Goal: Task Accomplishment & Management: Manage account settings

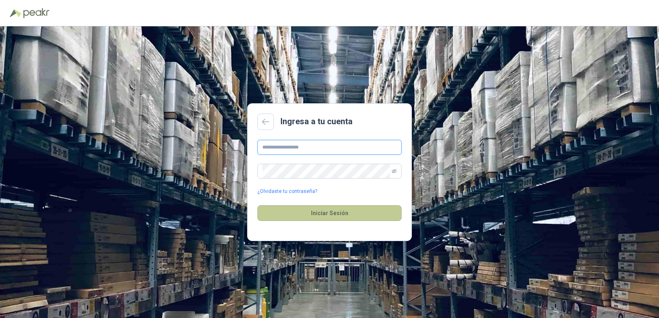
type input "**********"
click at [330, 213] on button "Iniciar Sesión" at bounding box center [329, 214] width 144 height 16
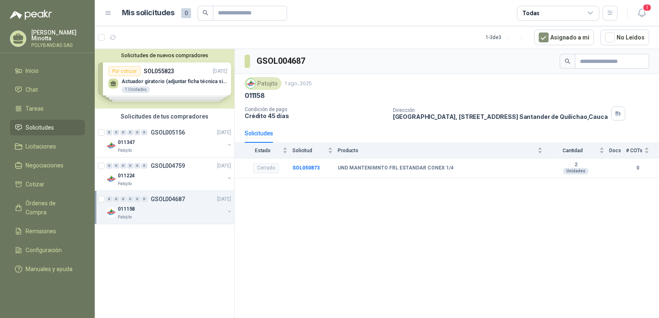
click at [175, 56] on button "Solicitudes de nuevos compradores" at bounding box center [164, 55] width 133 height 6
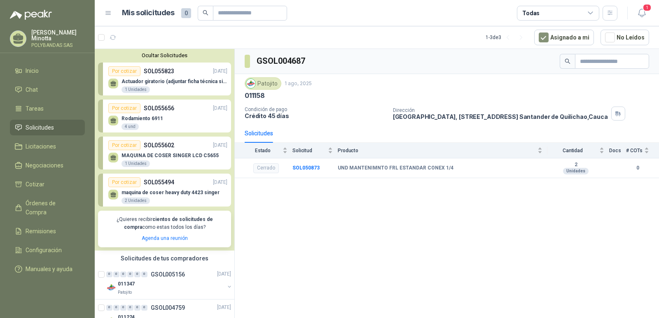
click at [175, 56] on button "Ocultar Solicitudes" at bounding box center [164, 55] width 133 height 6
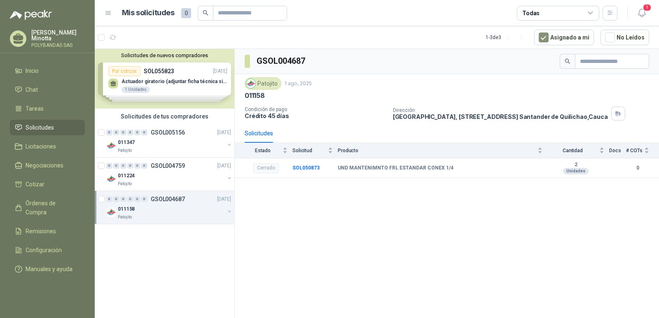
click at [54, 35] on p "Solanyi [PERSON_NAME]" at bounding box center [58, 36] width 54 height 12
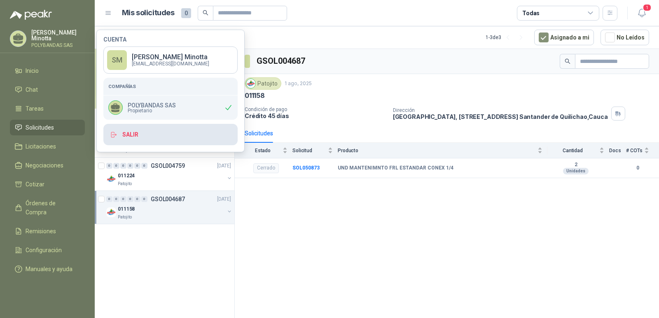
click at [129, 135] on button "Salir" at bounding box center [170, 134] width 134 height 21
